Goal: Transaction & Acquisition: Book appointment/travel/reservation

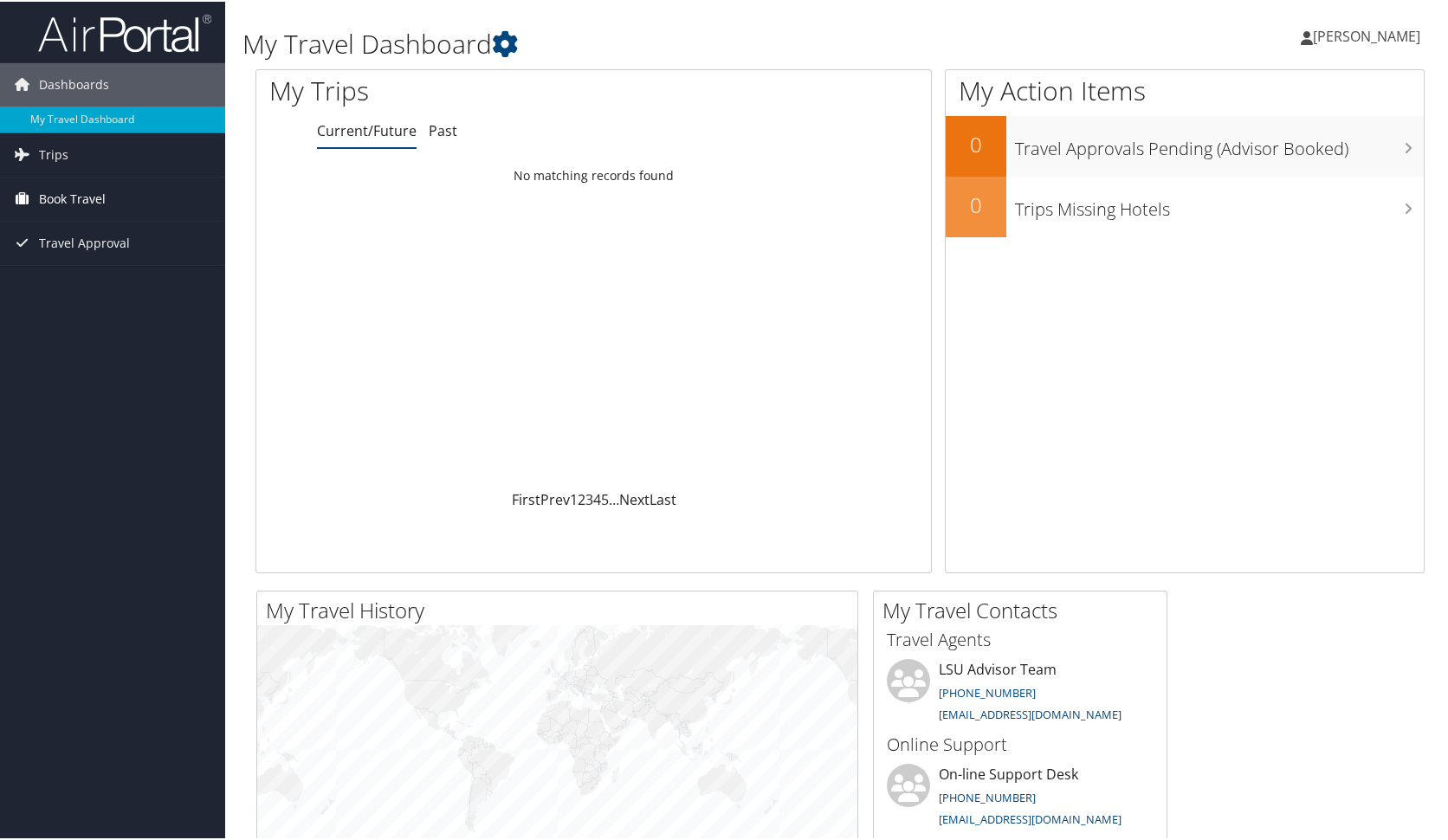
click at [127, 204] on link "Book Travel" at bounding box center [113, 197] width 225 height 43
click at [122, 234] on link "Approval Request (Beta)" at bounding box center [113, 232] width 225 height 26
click at [130, 260] on link "Book/Manage Online Trips" at bounding box center [113, 257] width 225 height 26
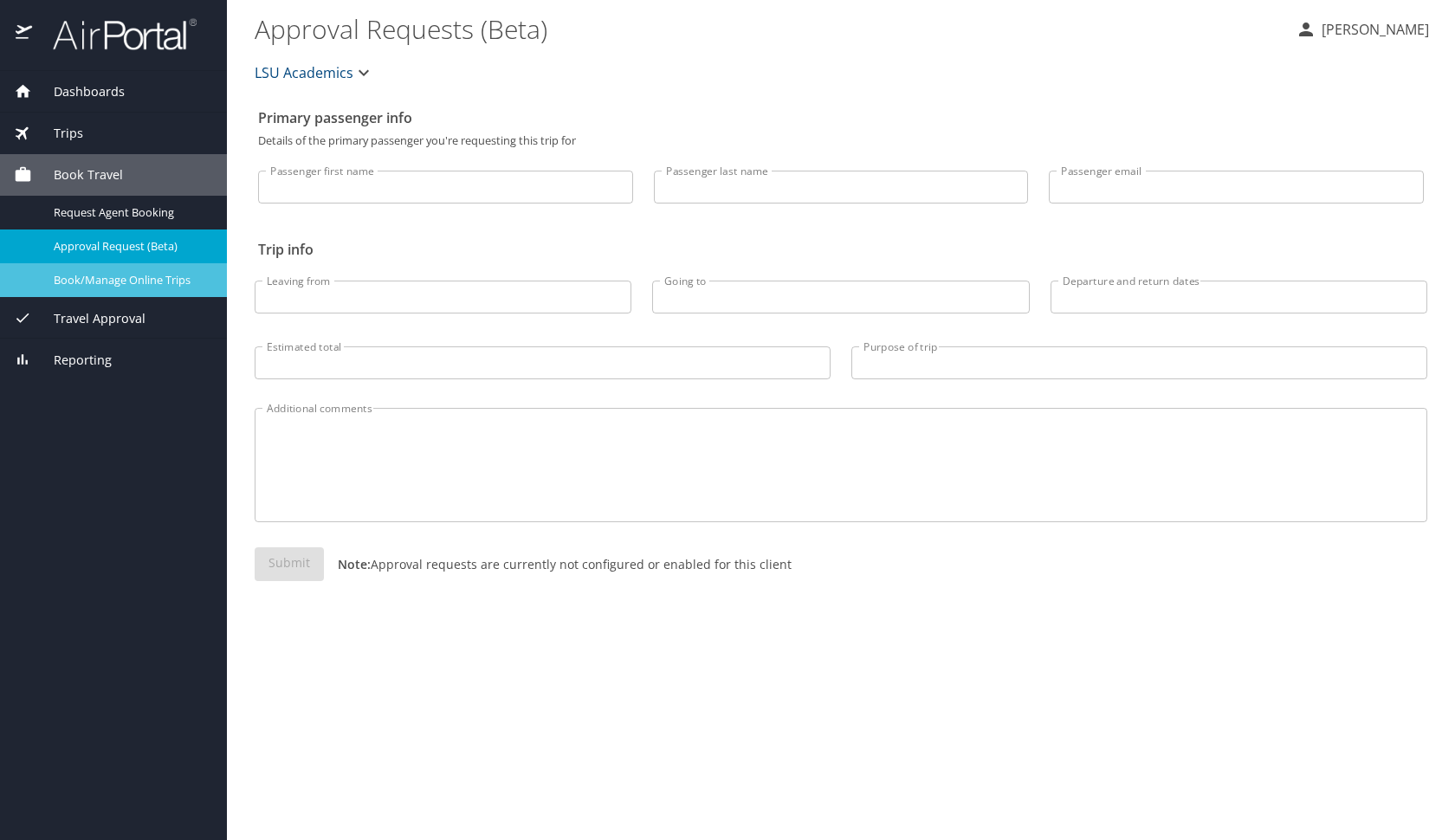
click at [126, 284] on span "Book/Manage Online Trips" at bounding box center [129, 280] width 152 height 17
